Goal: Task Accomplishment & Management: Manage account settings

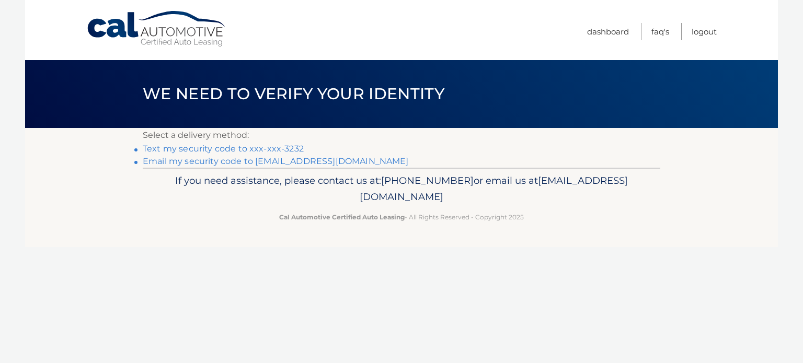
click at [317, 158] on link "Email my security code to c*********@verizon.net" at bounding box center [276, 161] width 266 height 10
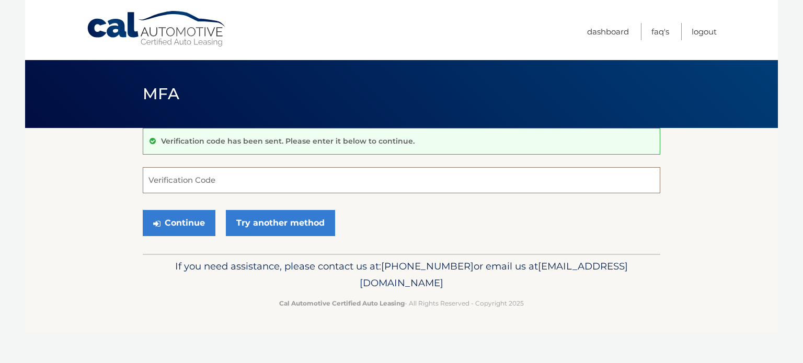
click at [222, 178] on input "Verification Code" at bounding box center [401, 180] width 517 height 26
paste input "511630"
click at [206, 226] on button "Continue" at bounding box center [179, 223] width 73 height 26
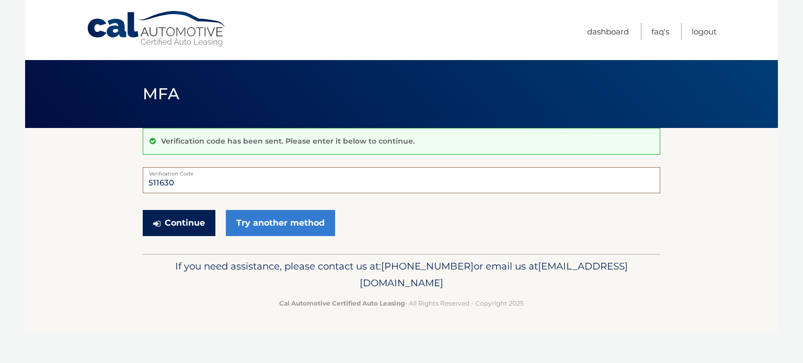
type input "511630"
click at [184, 219] on button "Continue" at bounding box center [179, 223] width 73 height 26
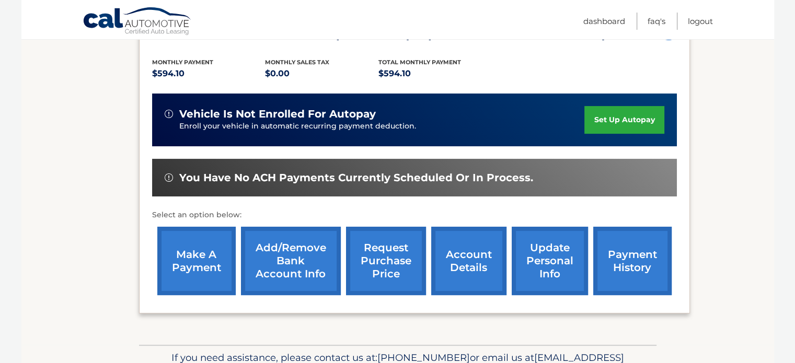
scroll to position [261, 0]
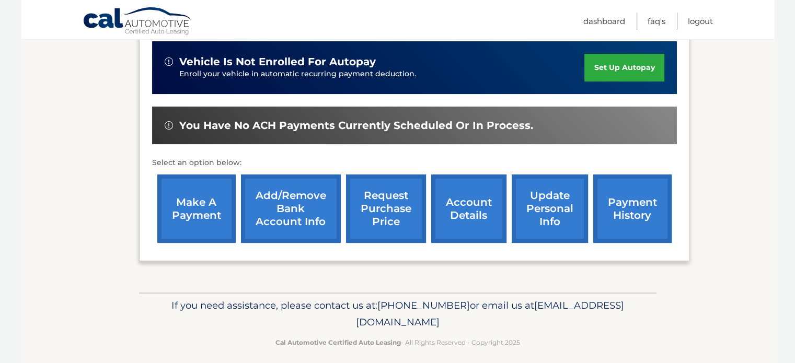
click at [196, 205] on link "make a payment" at bounding box center [196, 209] width 78 height 68
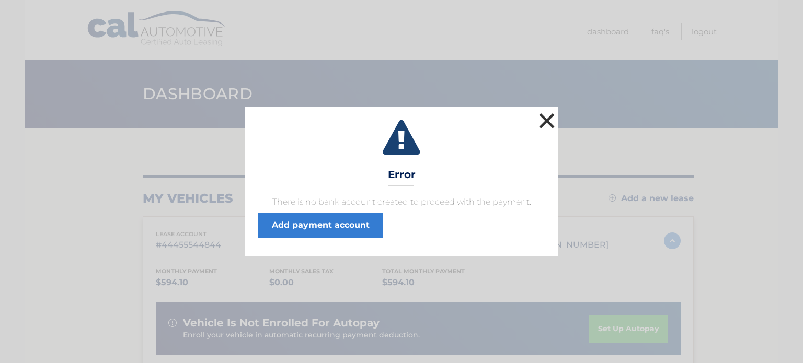
click at [546, 122] on button "×" at bounding box center [546, 120] width 21 height 21
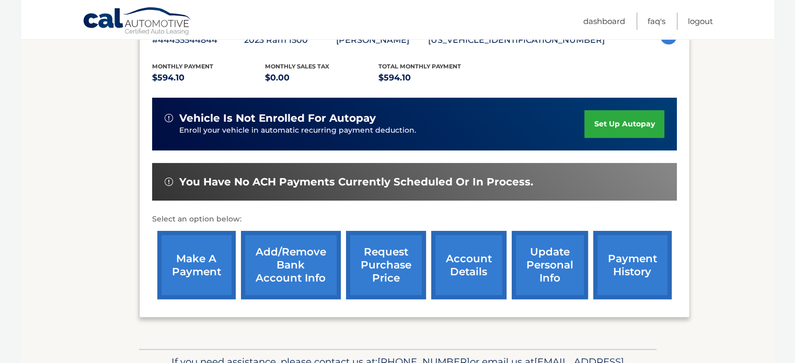
scroll to position [209, 0]
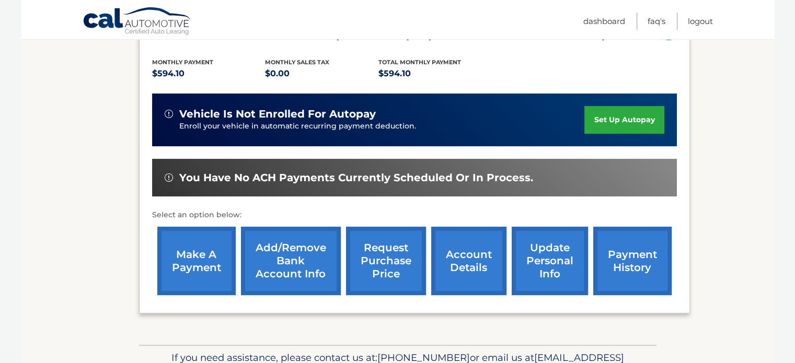
click at [185, 259] on link "make a payment" at bounding box center [196, 261] width 78 height 68
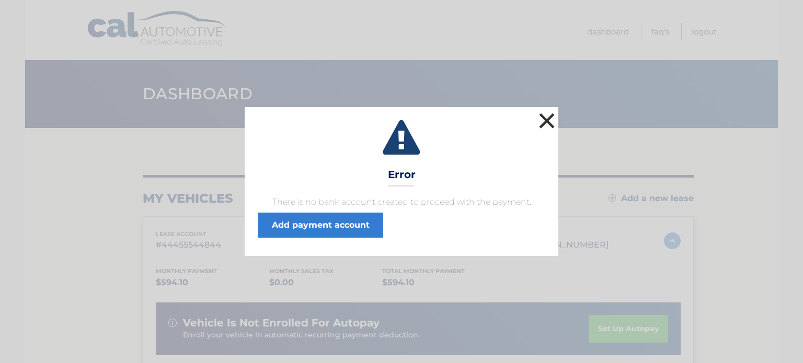
click at [547, 119] on button "×" at bounding box center [546, 120] width 21 height 21
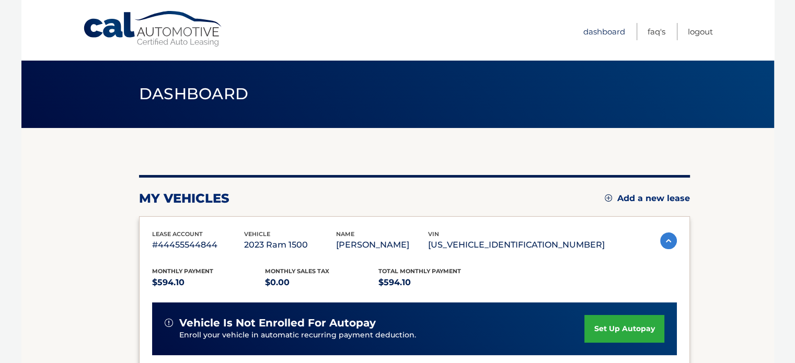
click at [602, 31] on link "Dashboard" at bounding box center [604, 31] width 42 height 17
click at [699, 33] on link "Logout" at bounding box center [700, 31] width 25 height 17
